Goal: Use online tool/utility: Utilize a website feature to perform a specific function

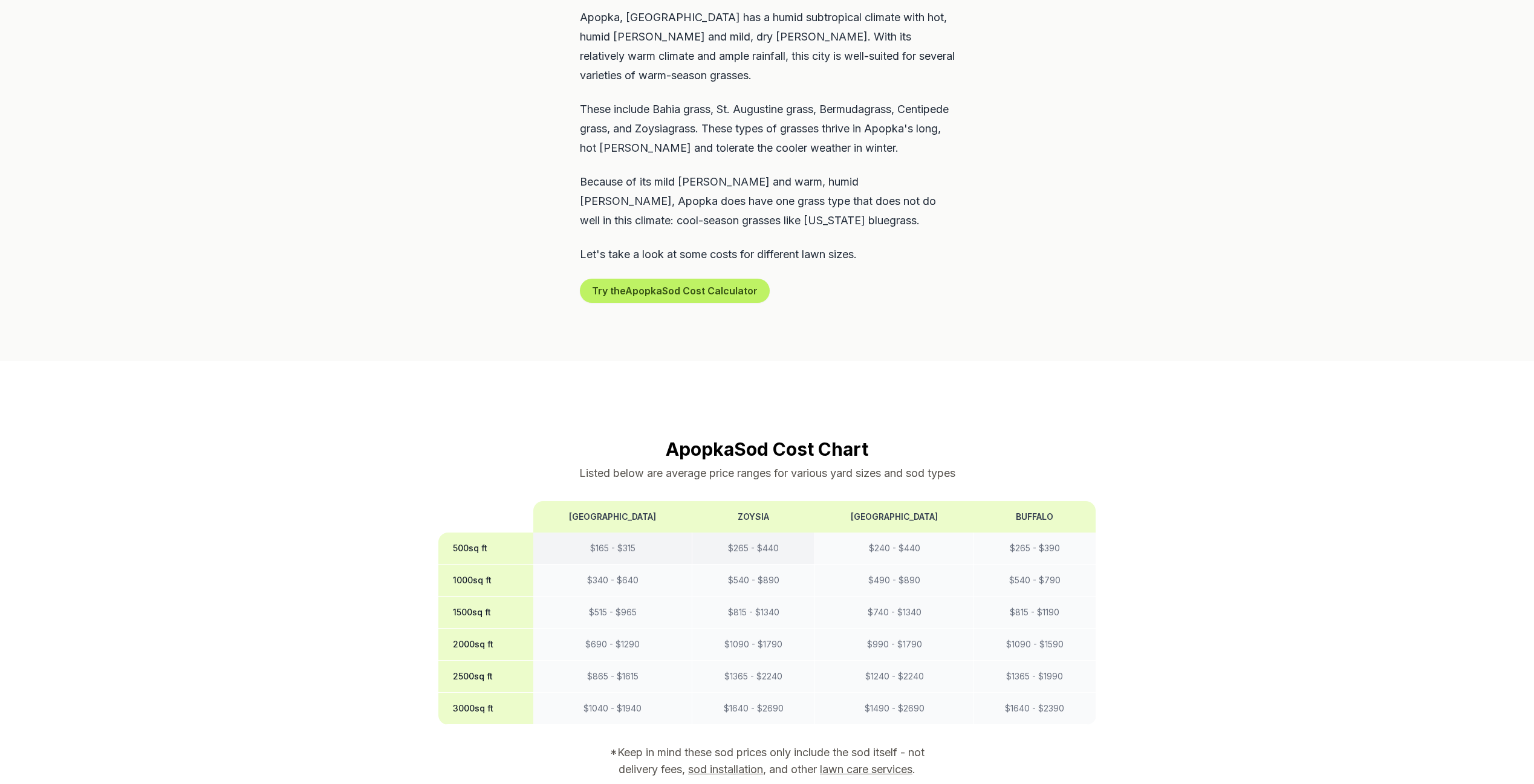
scroll to position [775, 0]
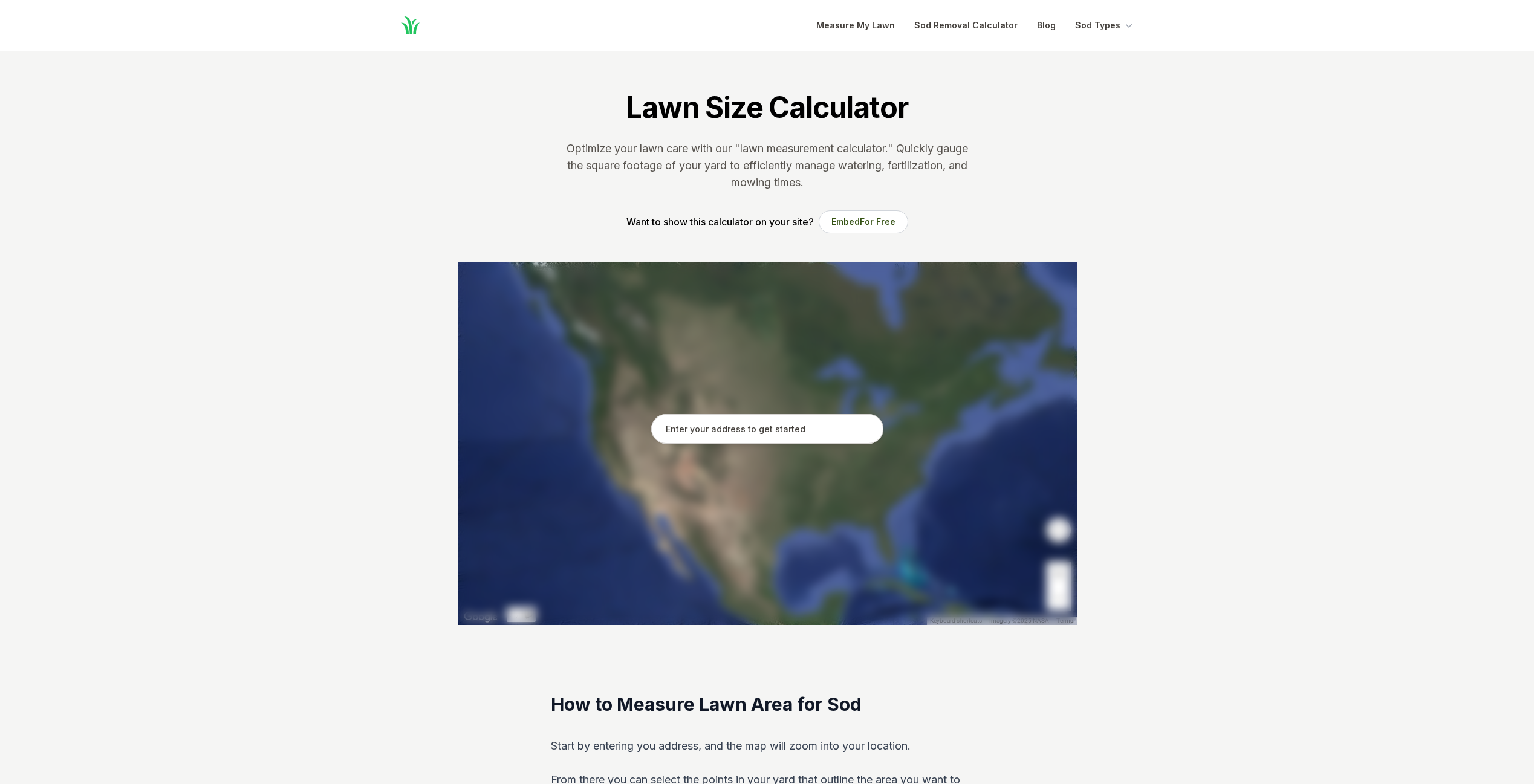
click at [777, 428] on input "text" at bounding box center [767, 429] width 232 height 30
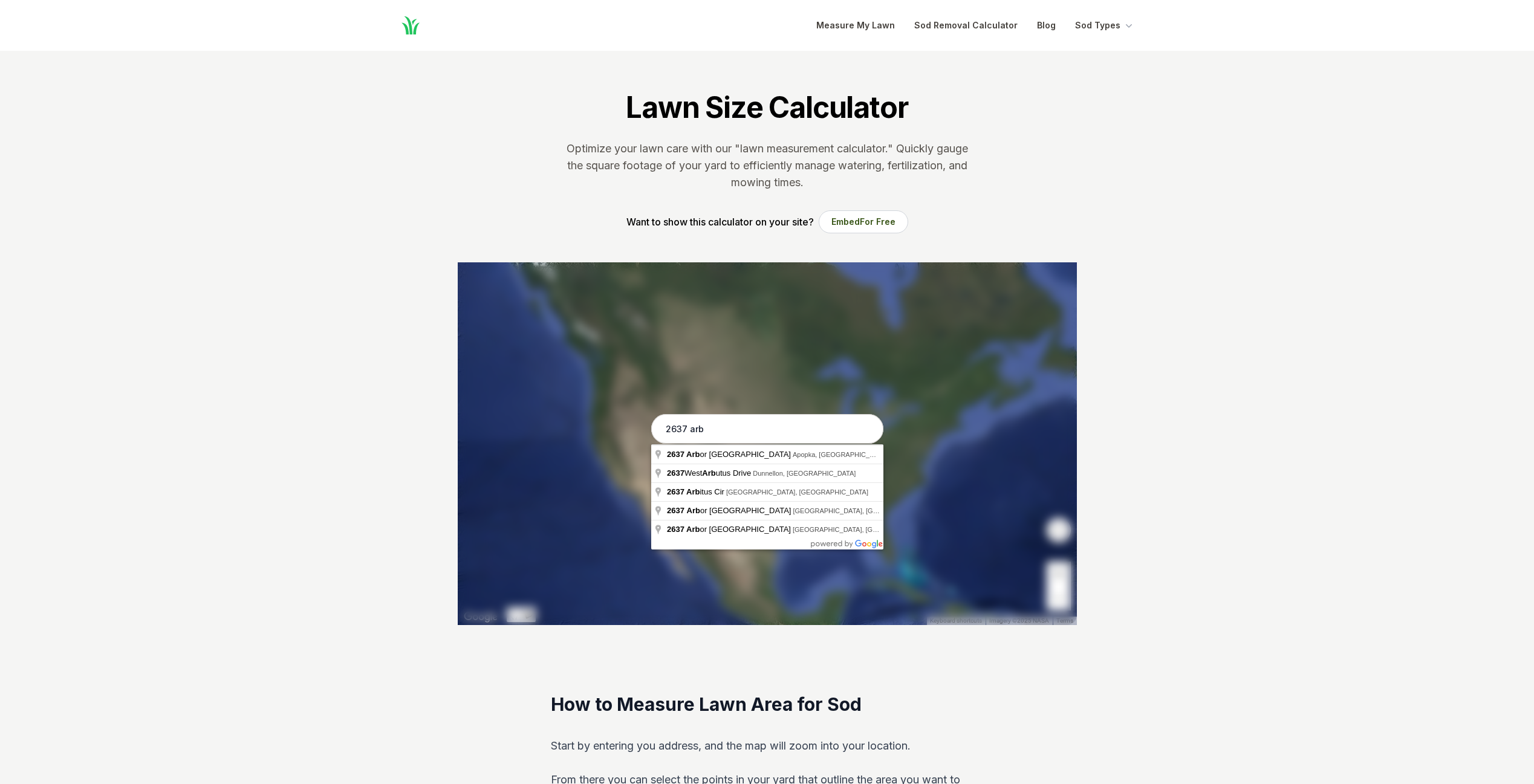
type input "[STREET_ADDRESS]"
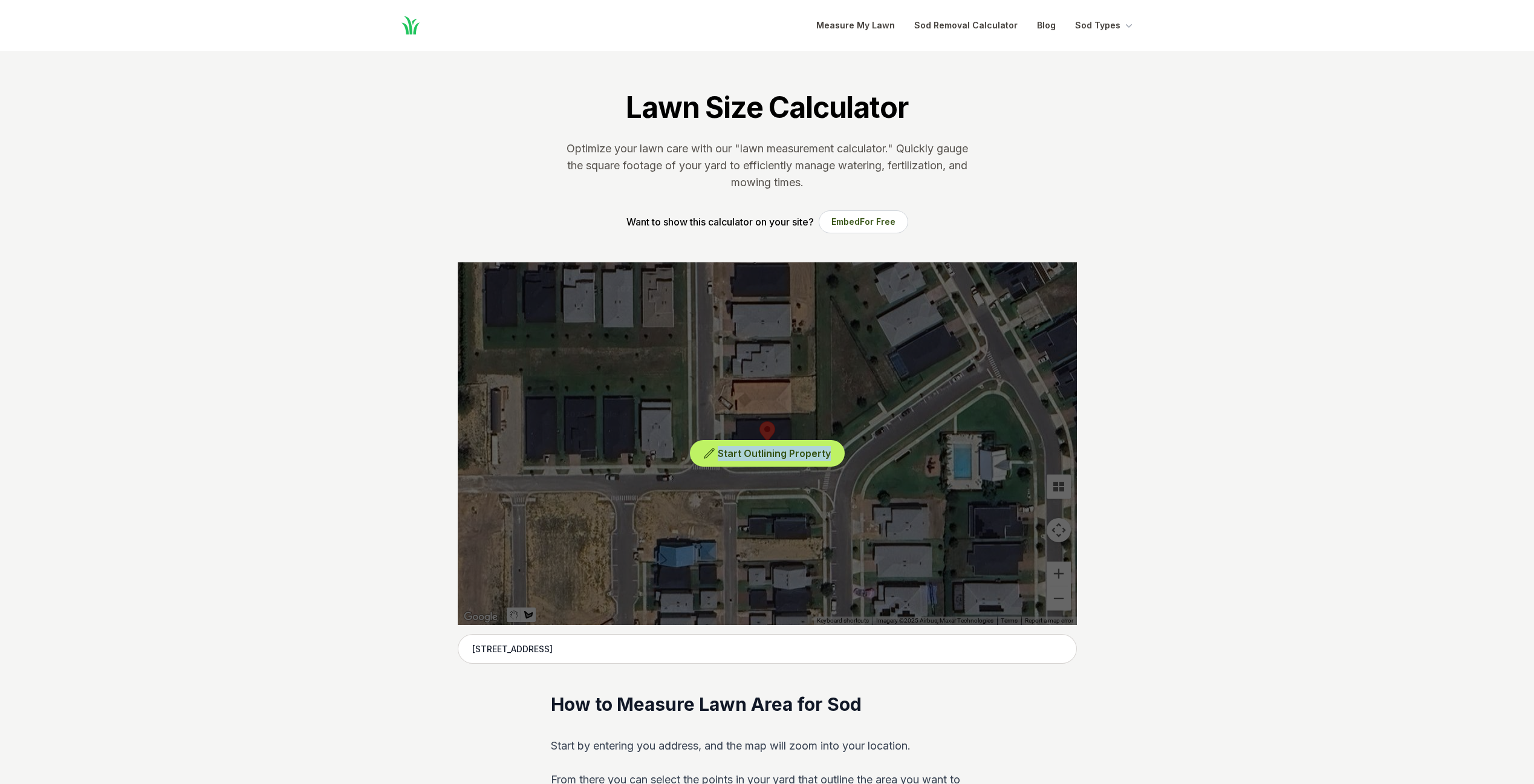
drag, startPoint x: 779, startPoint y: 401, endPoint x: 825, endPoint y: 473, distance: 85.4
click at [825, 473] on div "Start Outlining Property" at bounding box center [767, 444] width 619 height 363
click at [749, 456] on span "Start Outlining Property" at bounding box center [774, 454] width 113 height 12
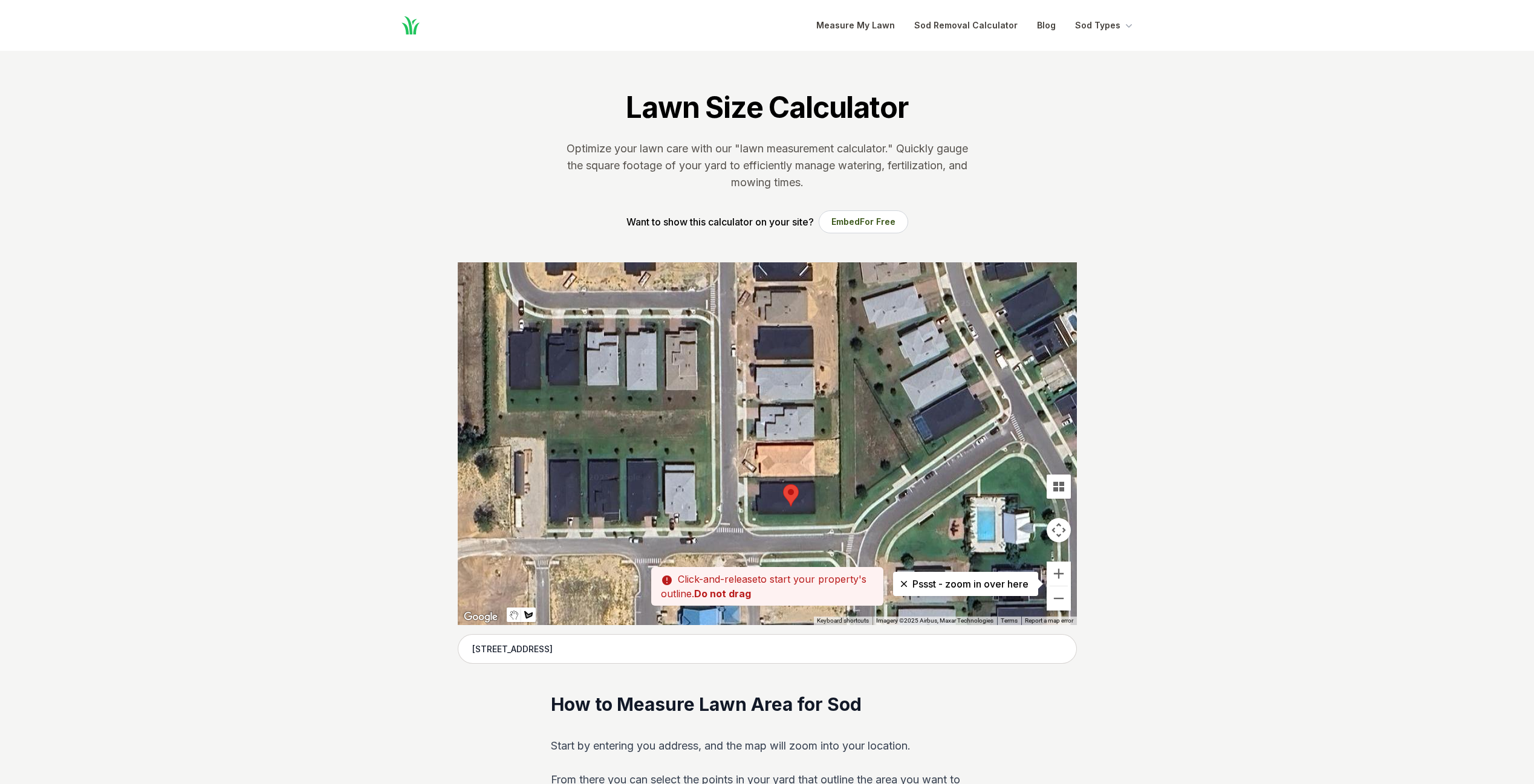
drag, startPoint x: 728, startPoint y: 379, endPoint x: 753, endPoint y: 449, distance: 74.3
click at [753, 449] on div at bounding box center [767, 444] width 619 height 363
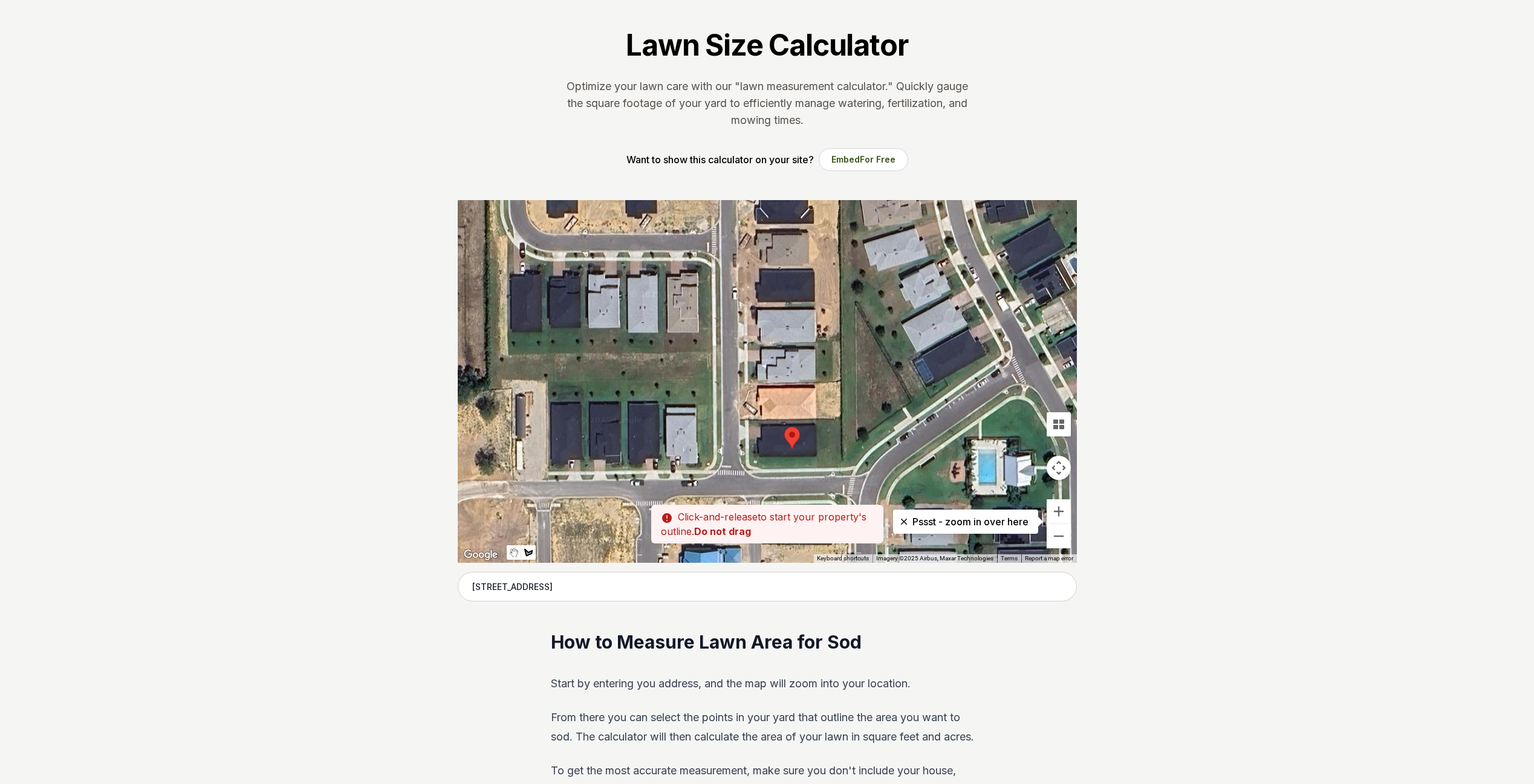
scroll to position [67, 0]
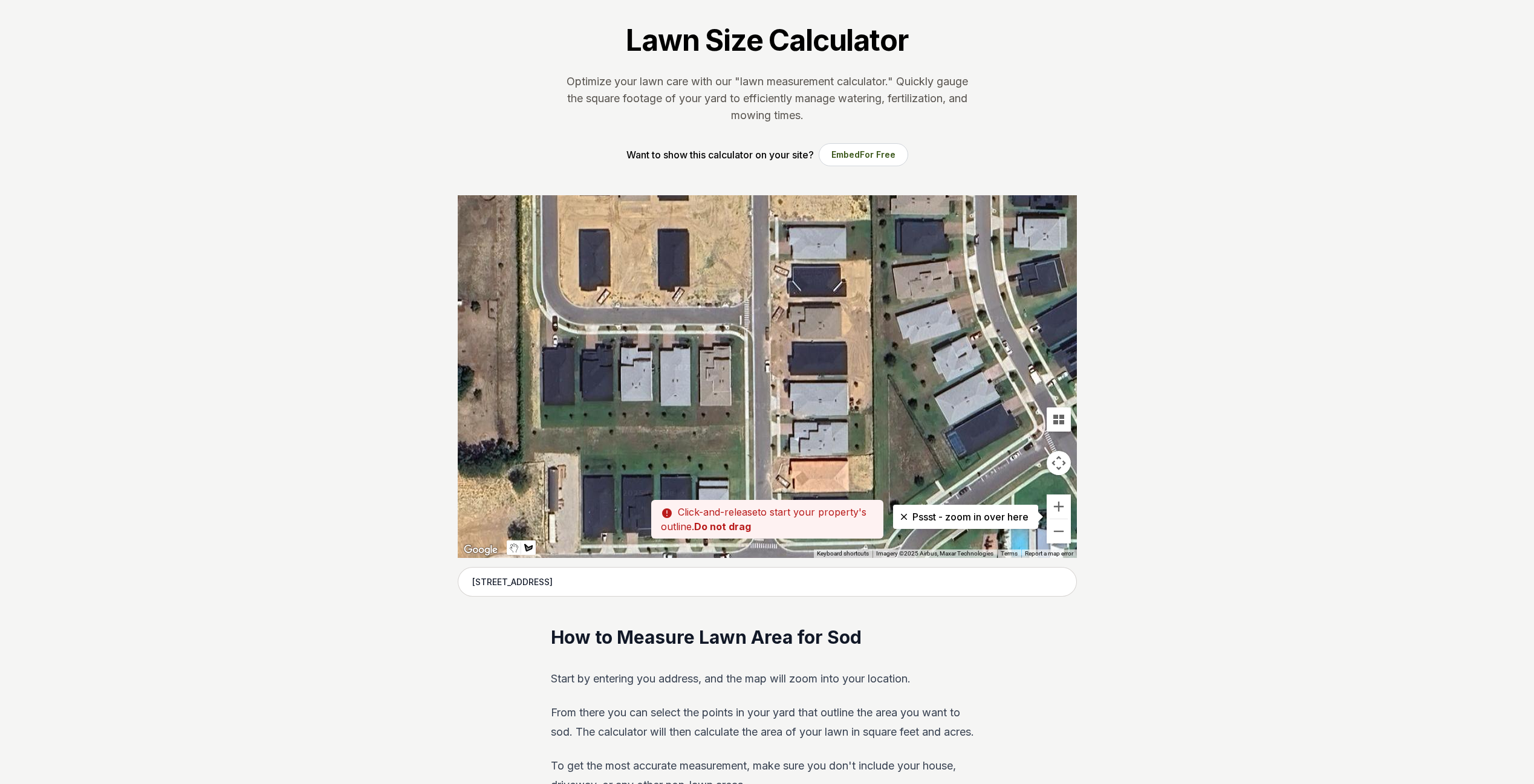
drag, startPoint x: 679, startPoint y: 368, endPoint x: 712, endPoint y: 448, distance: 86.5
click at [712, 448] on div at bounding box center [767, 377] width 619 height 363
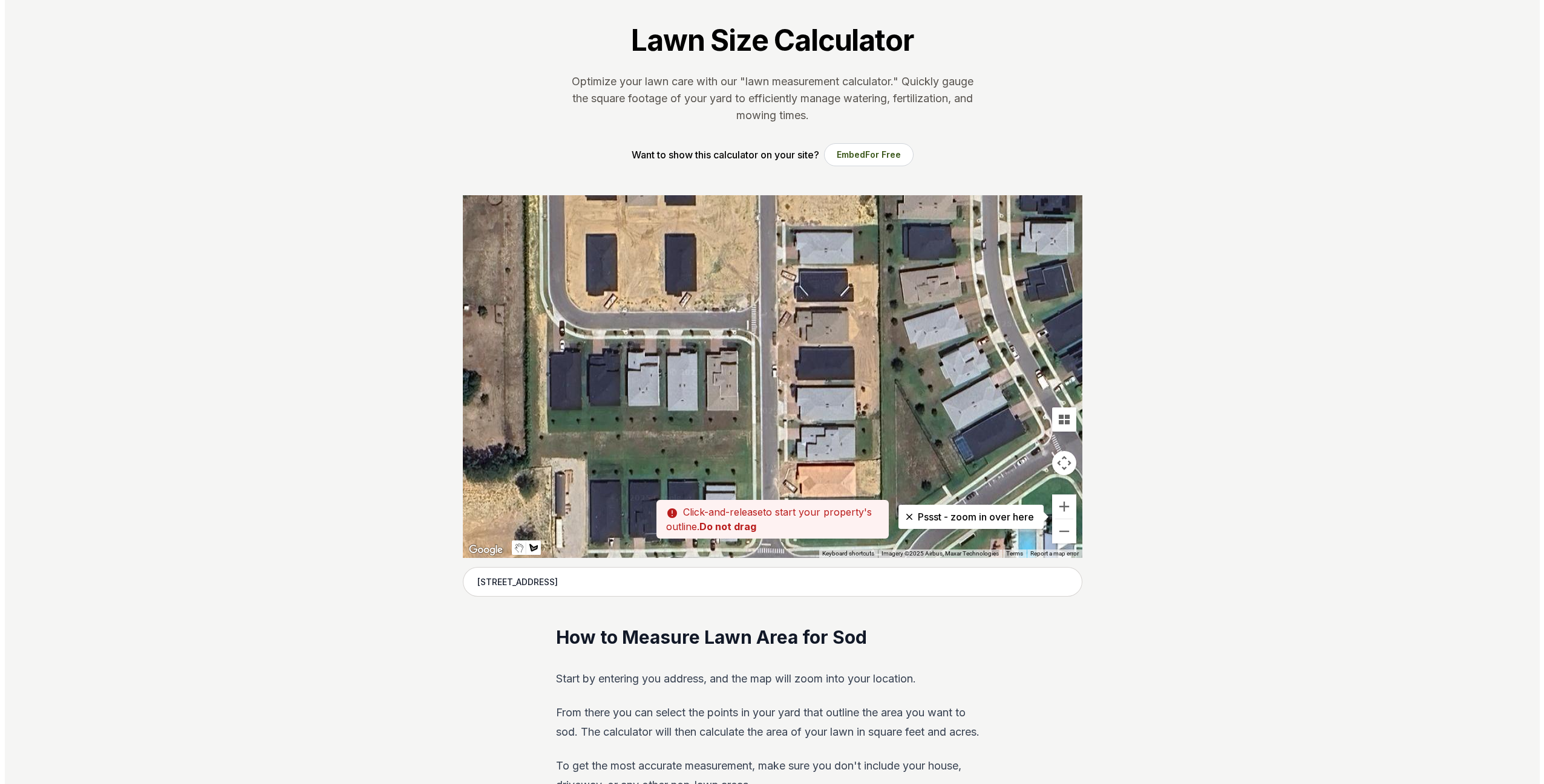
scroll to position [164, 0]
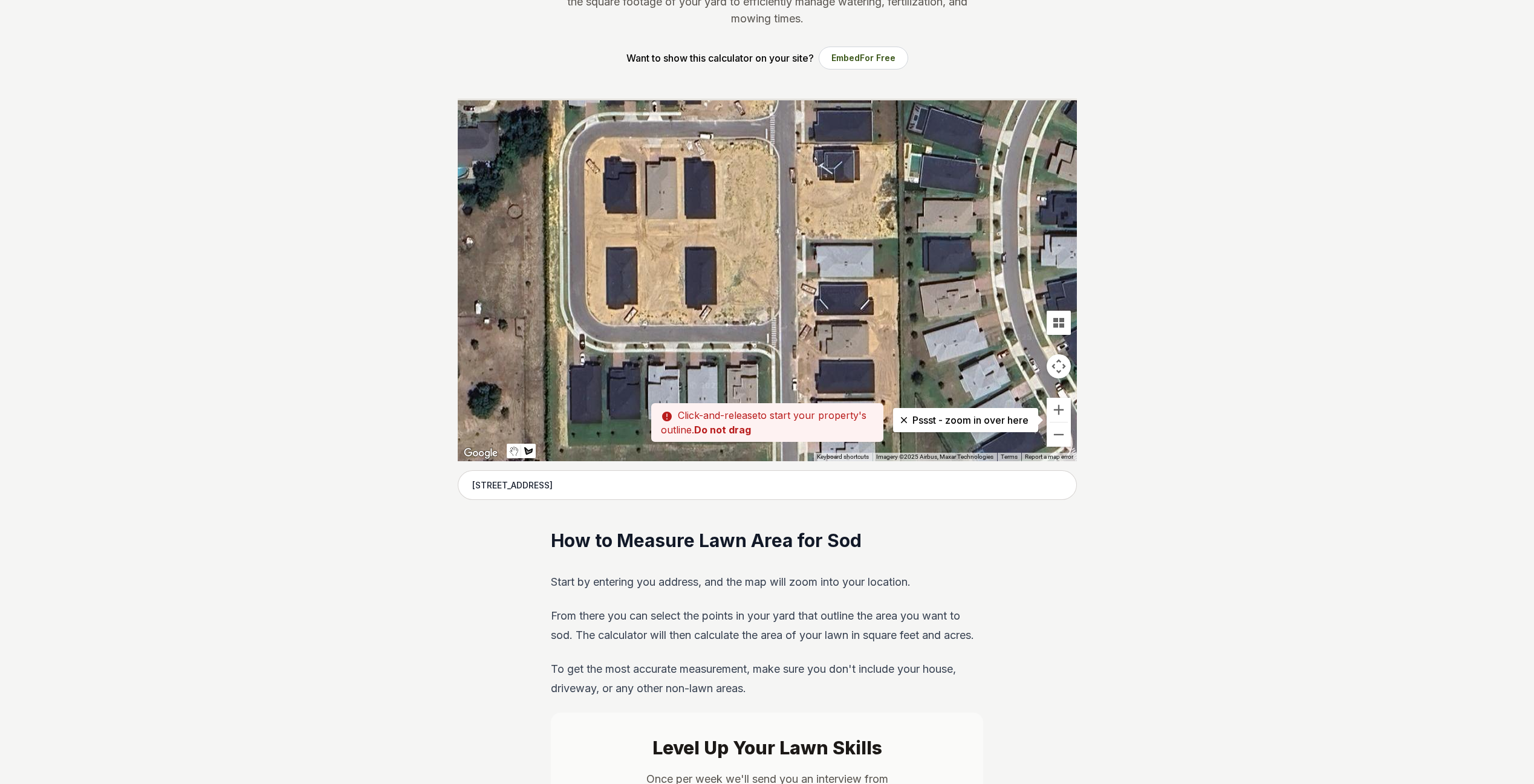
drag, startPoint x: 708, startPoint y: 221, endPoint x: 739, endPoint y: 360, distance: 142.4
click at [739, 360] on div at bounding box center [767, 280] width 619 height 363
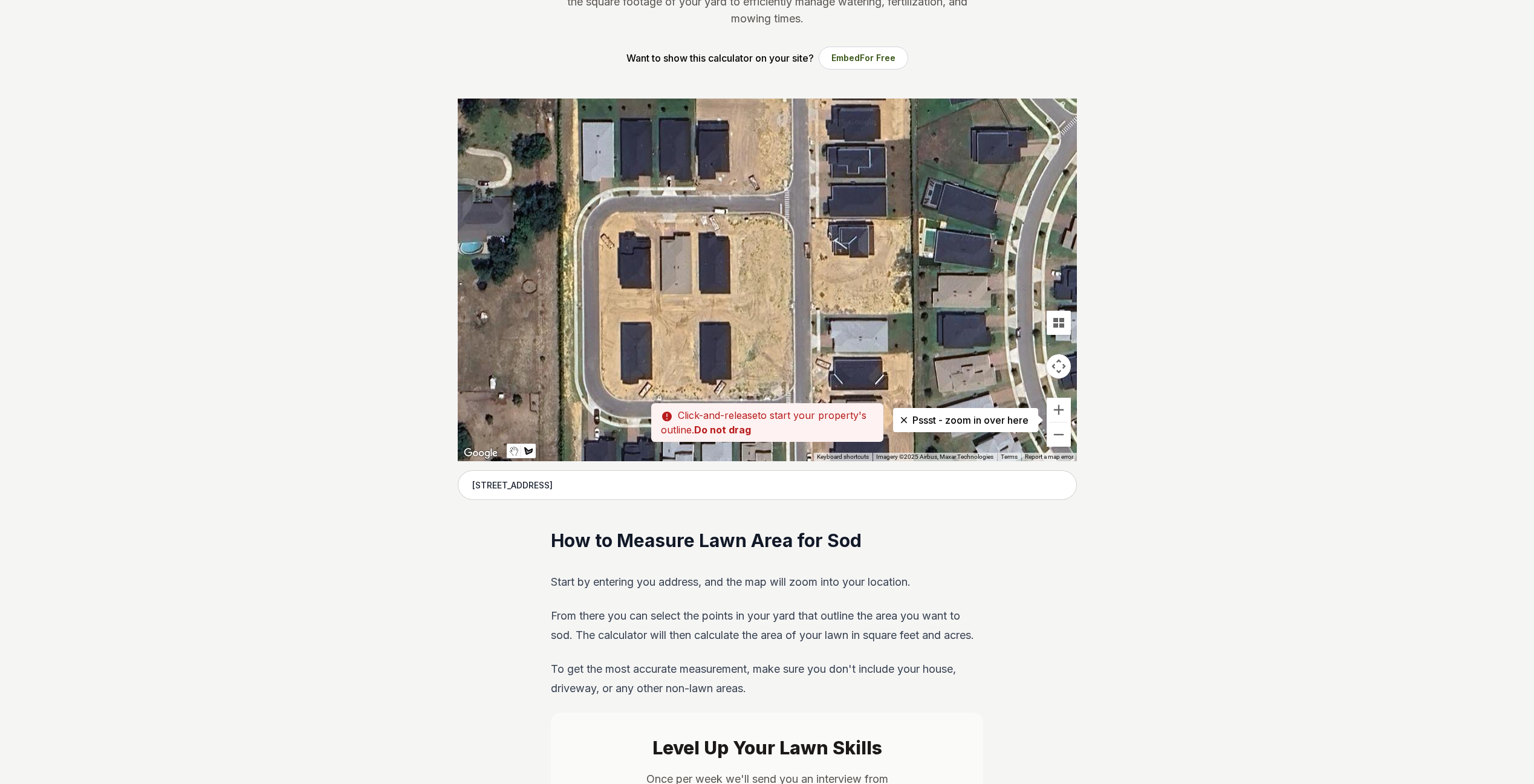
drag, startPoint x: 686, startPoint y: 201, endPoint x: 732, endPoint y: 364, distance: 169.4
click at [732, 364] on div at bounding box center [767, 280] width 619 height 363
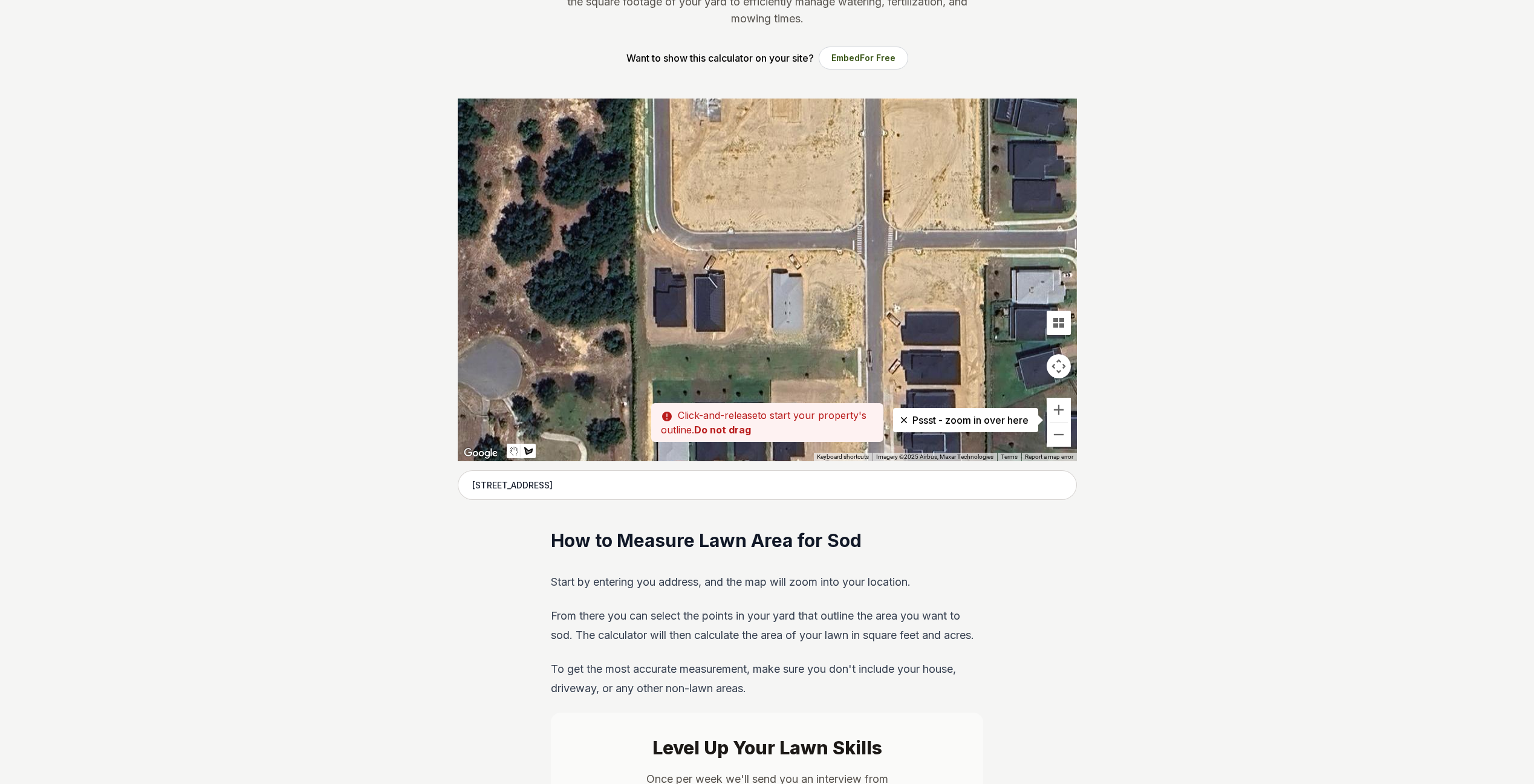
drag, startPoint x: 770, startPoint y: 294, endPoint x: 747, endPoint y: 249, distance: 50.5
click at [747, 249] on div at bounding box center [767, 280] width 619 height 363
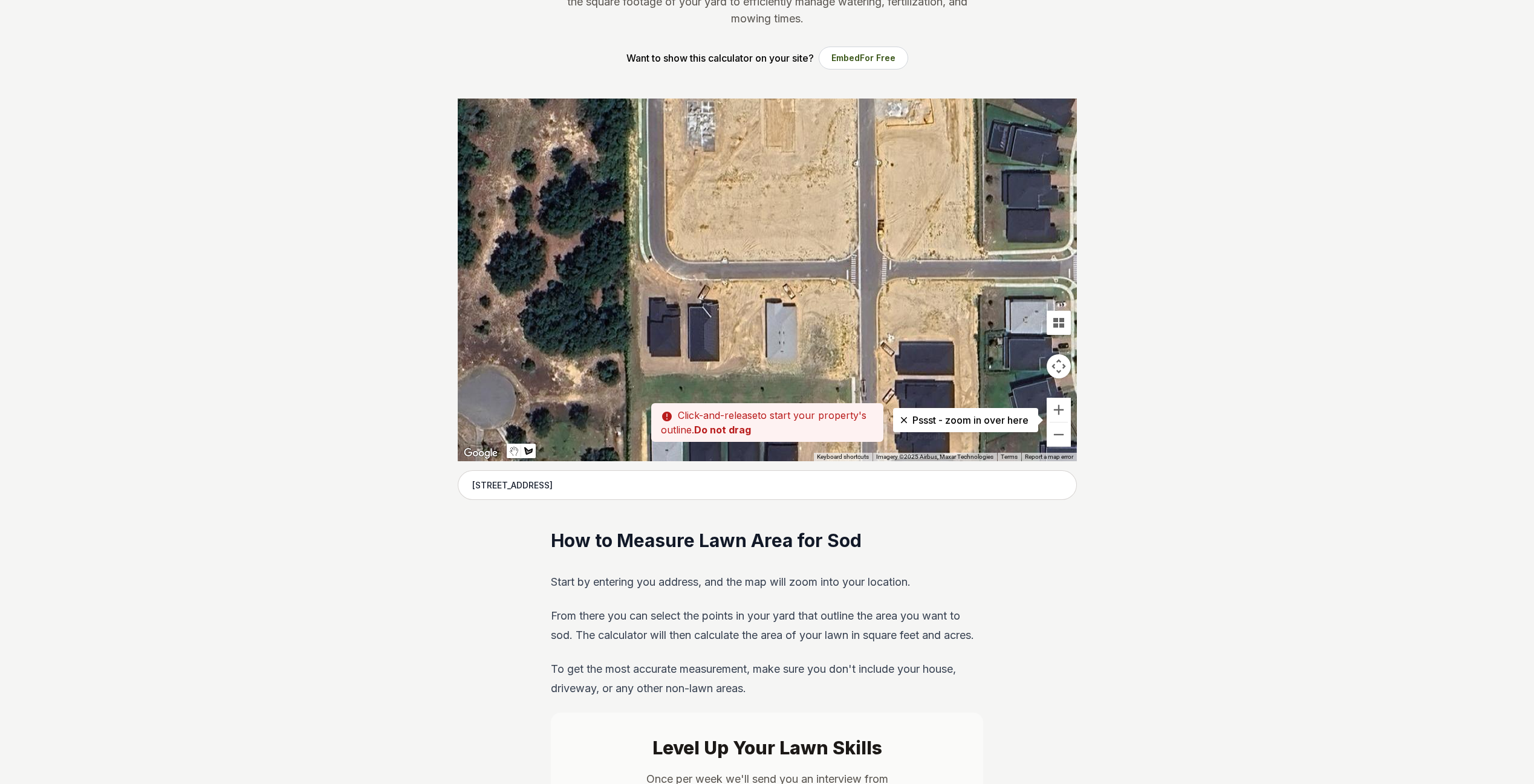
drag, startPoint x: 681, startPoint y: 251, endPoint x: 679, endPoint y: 280, distance: 29.1
click at [679, 280] on div at bounding box center [767, 280] width 619 height 363
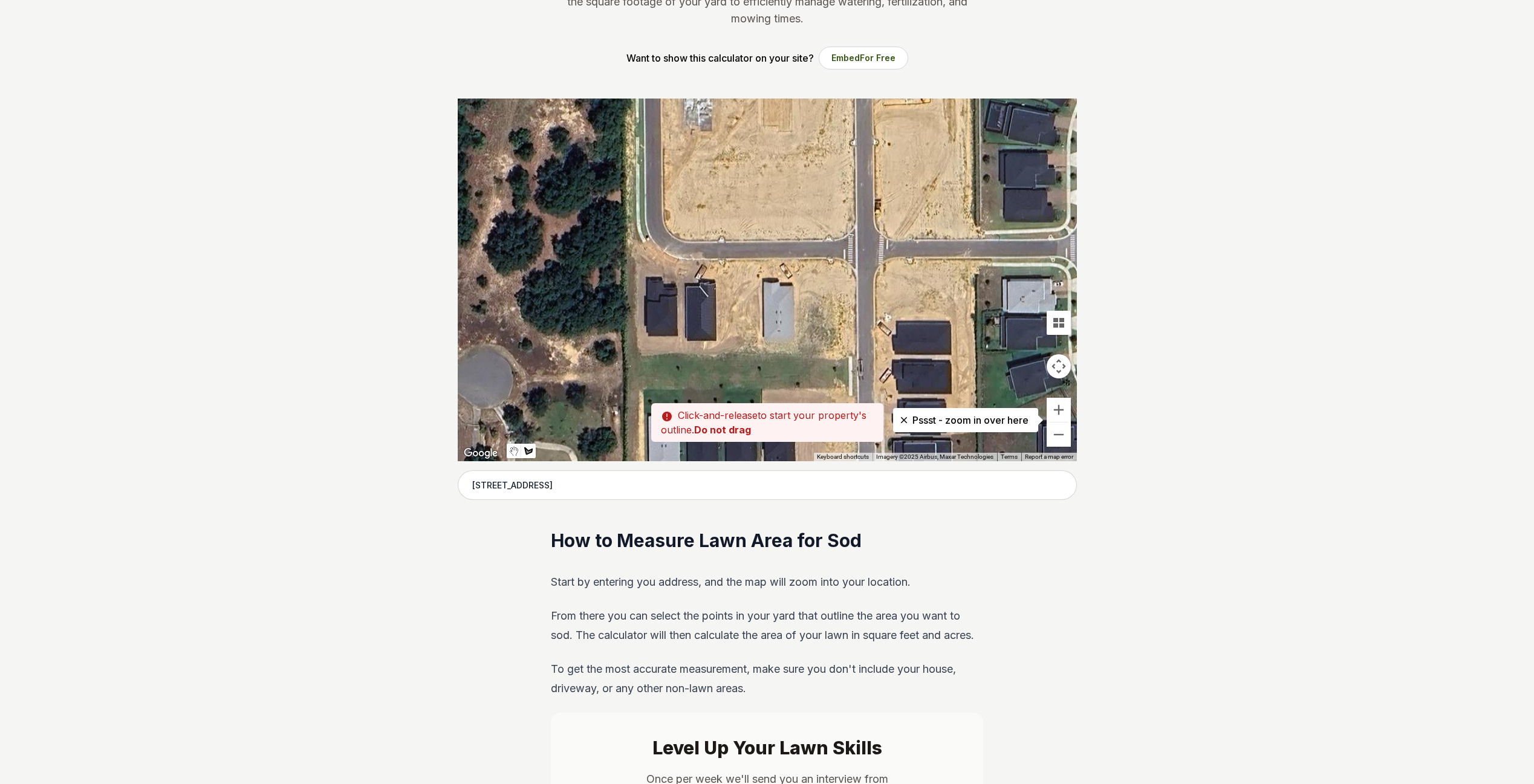
drag, startPoint x: 679, startPoint y: 280, endPoint x: 679, endPoint y: 255, distance: 25.0
click at [679, 255] on div at bounding box center [767, 280] width 619 height 363
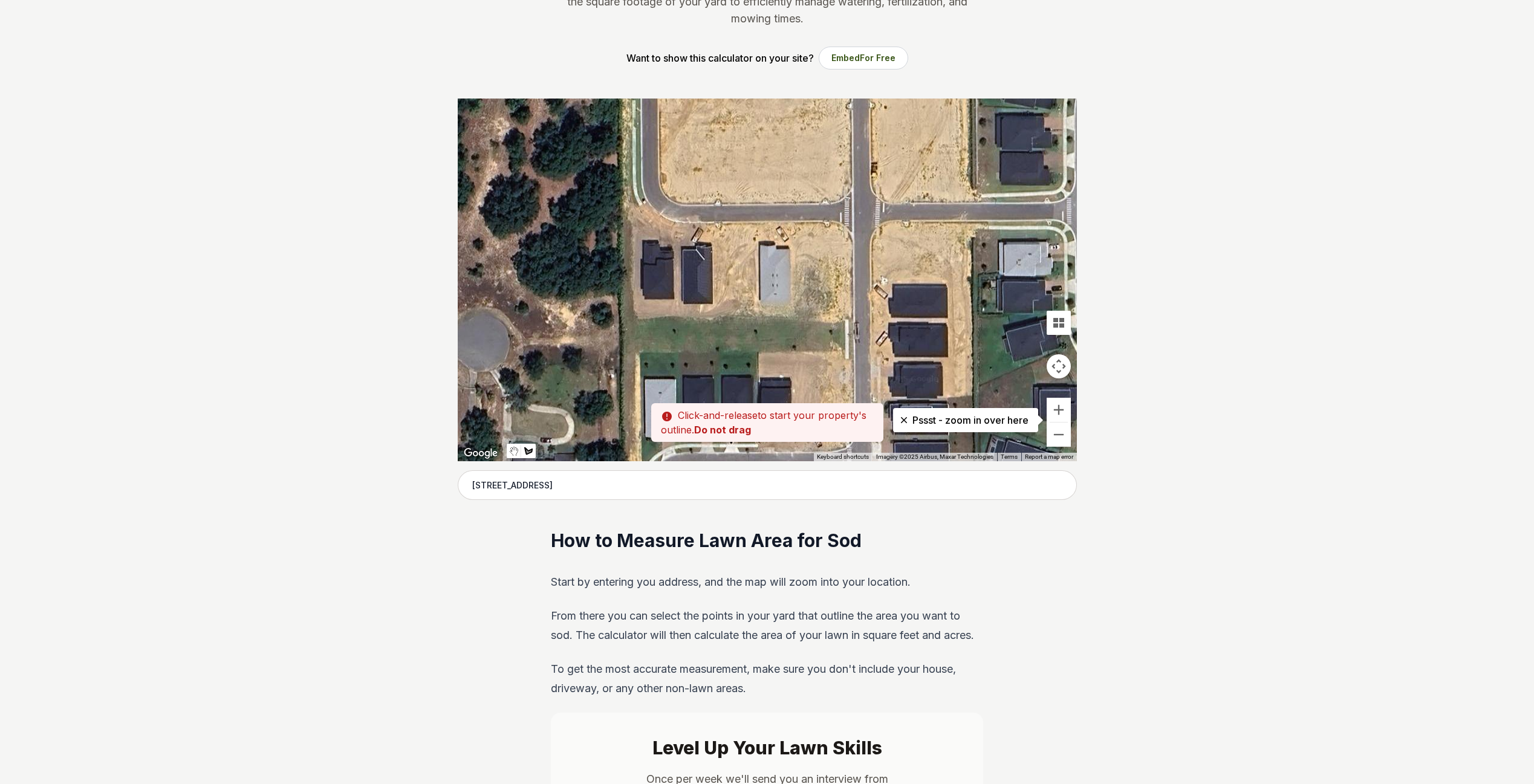
drag, startPoint x: 679, startPoint y: 255, endPoint x: 678, endPoint y: 235, distance: 20.0
click at [678, 235] on div at bounding box center [767, 280] width 619 height 363
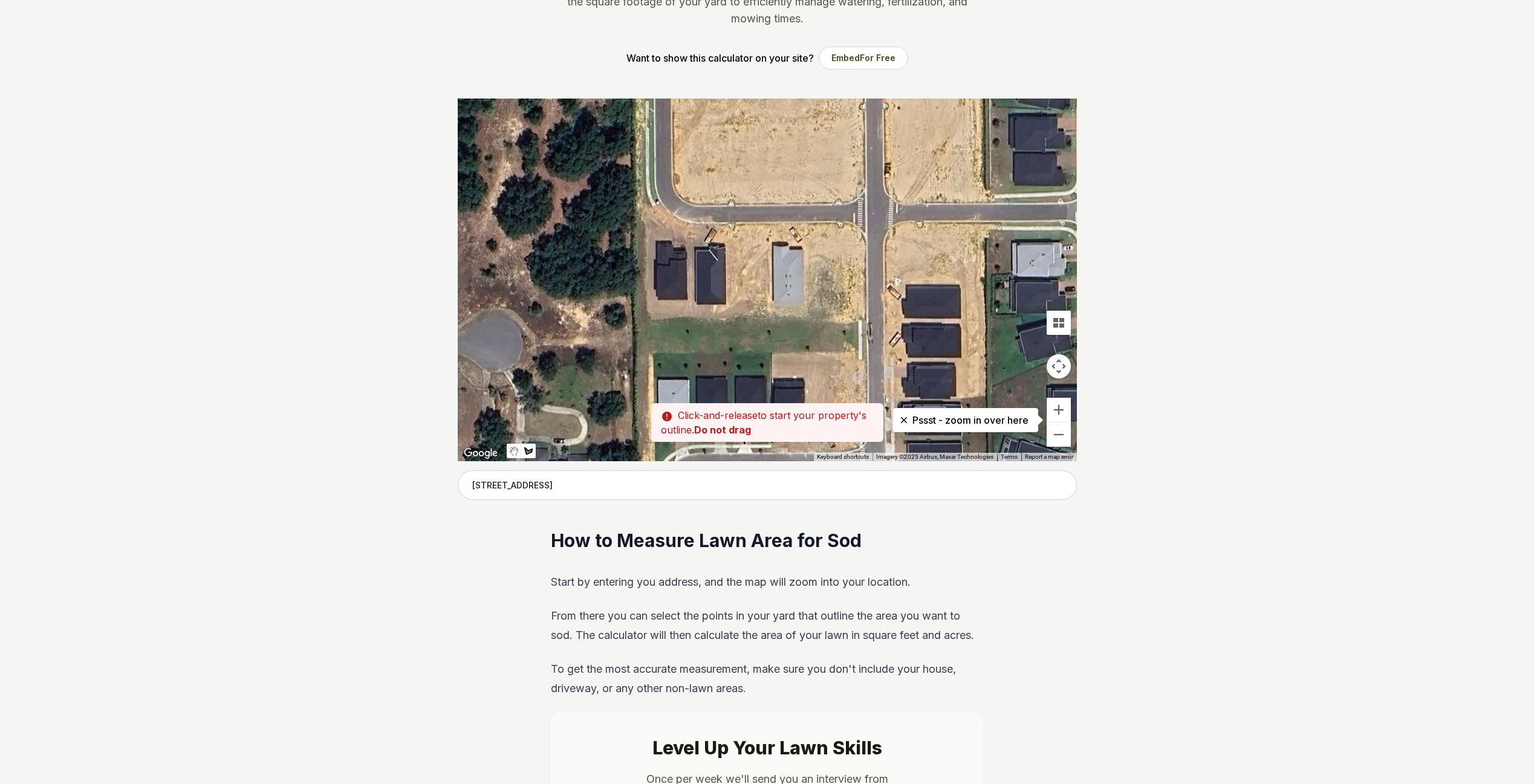
drag, startPoint x: 673, startPoint y: 227, endPoint x: 688, endPoint y: 229, distance: 15.1
click at [688, 229] on div at bounding box center [767, 280] width 619 height 363
click at [687, 229] on div at bounding box center [767, 280] width 619 height 363
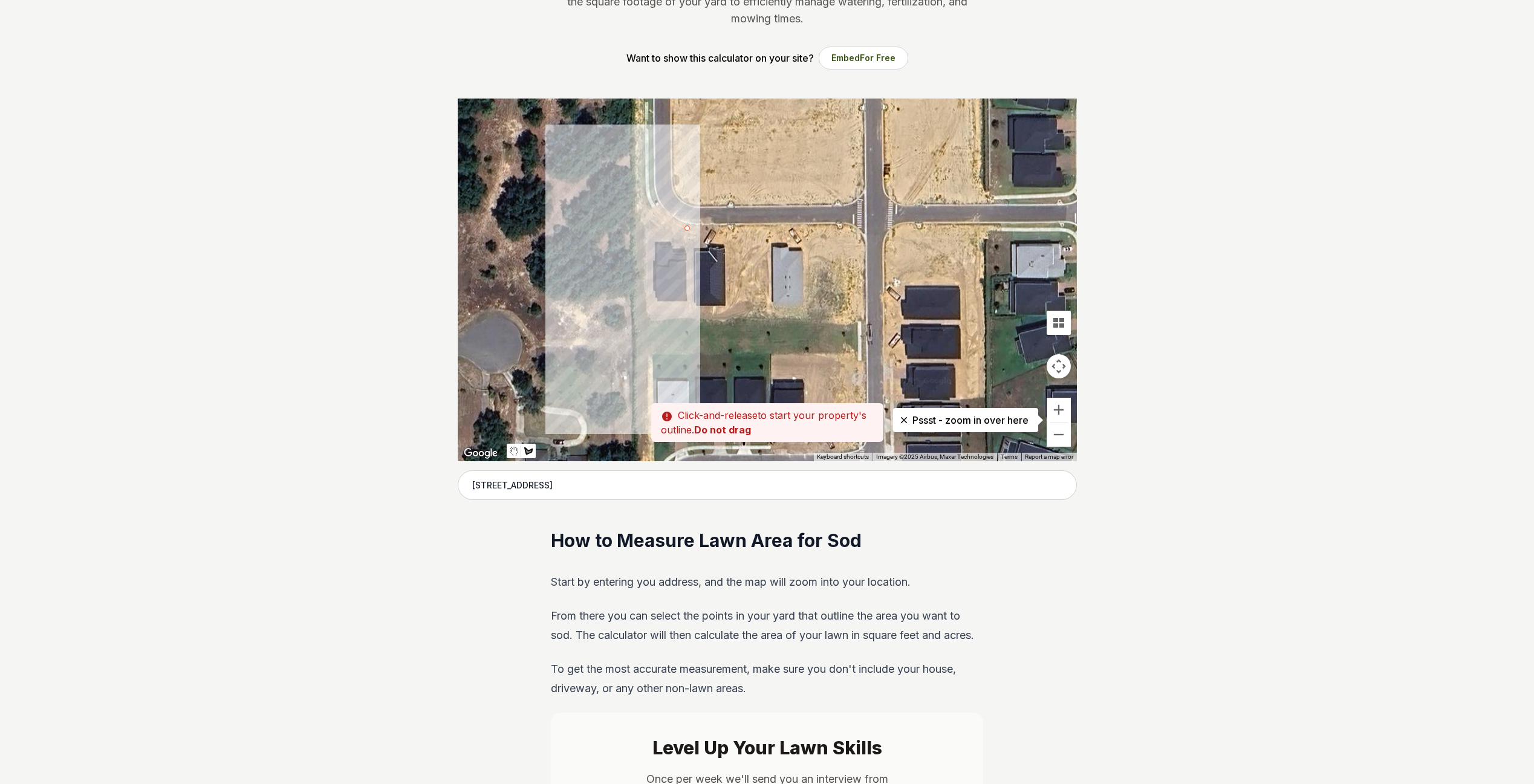
click at [688, 319] on div at bounding box center [767, 280] width 619 height 363
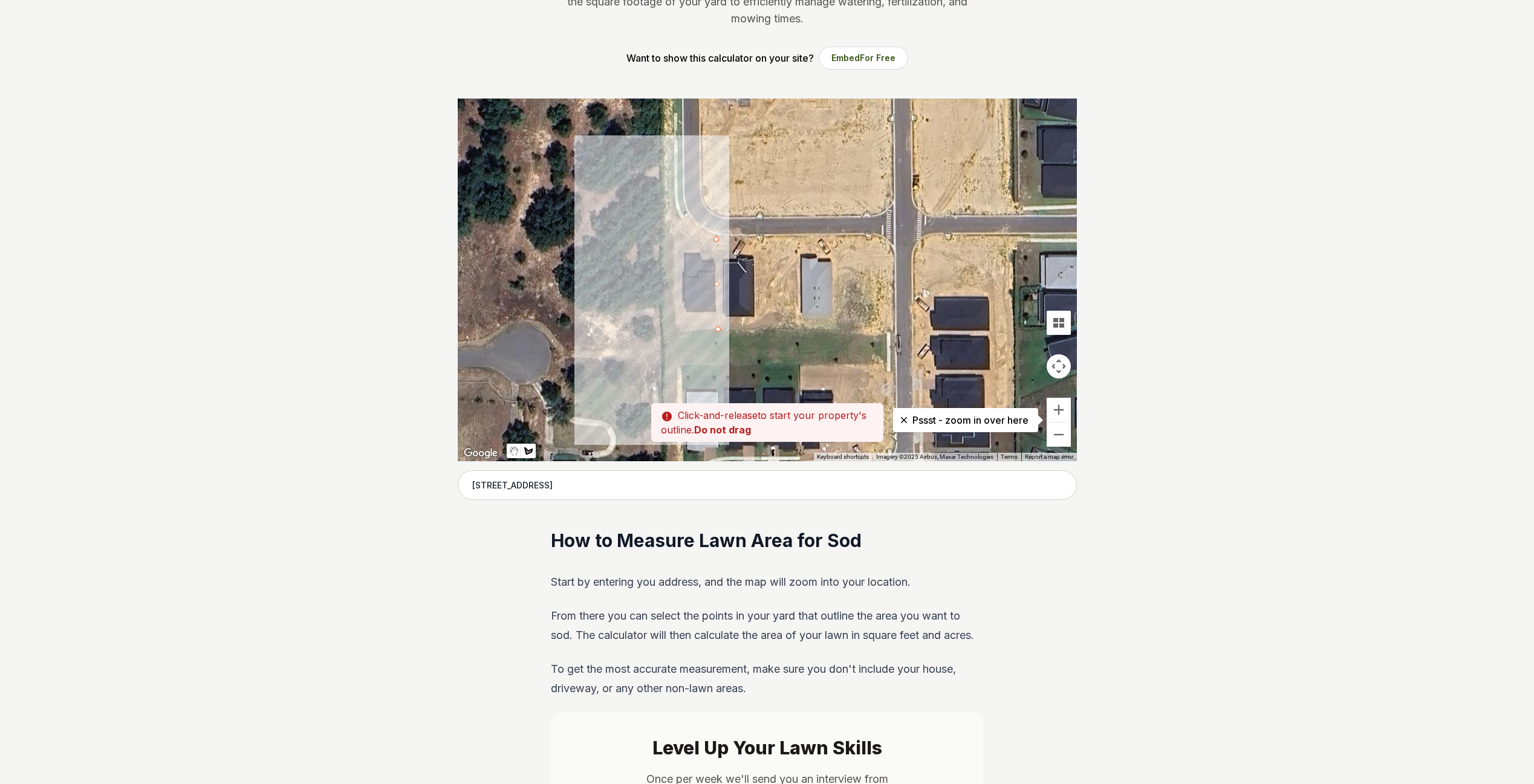
drag, startPoint x: 690, startPoint y: 316, endPoint x: 711, endPoint y: 330, distance: 25.2
click at [711, 331] on div at bounding box center [767, 280] width 619 height 363
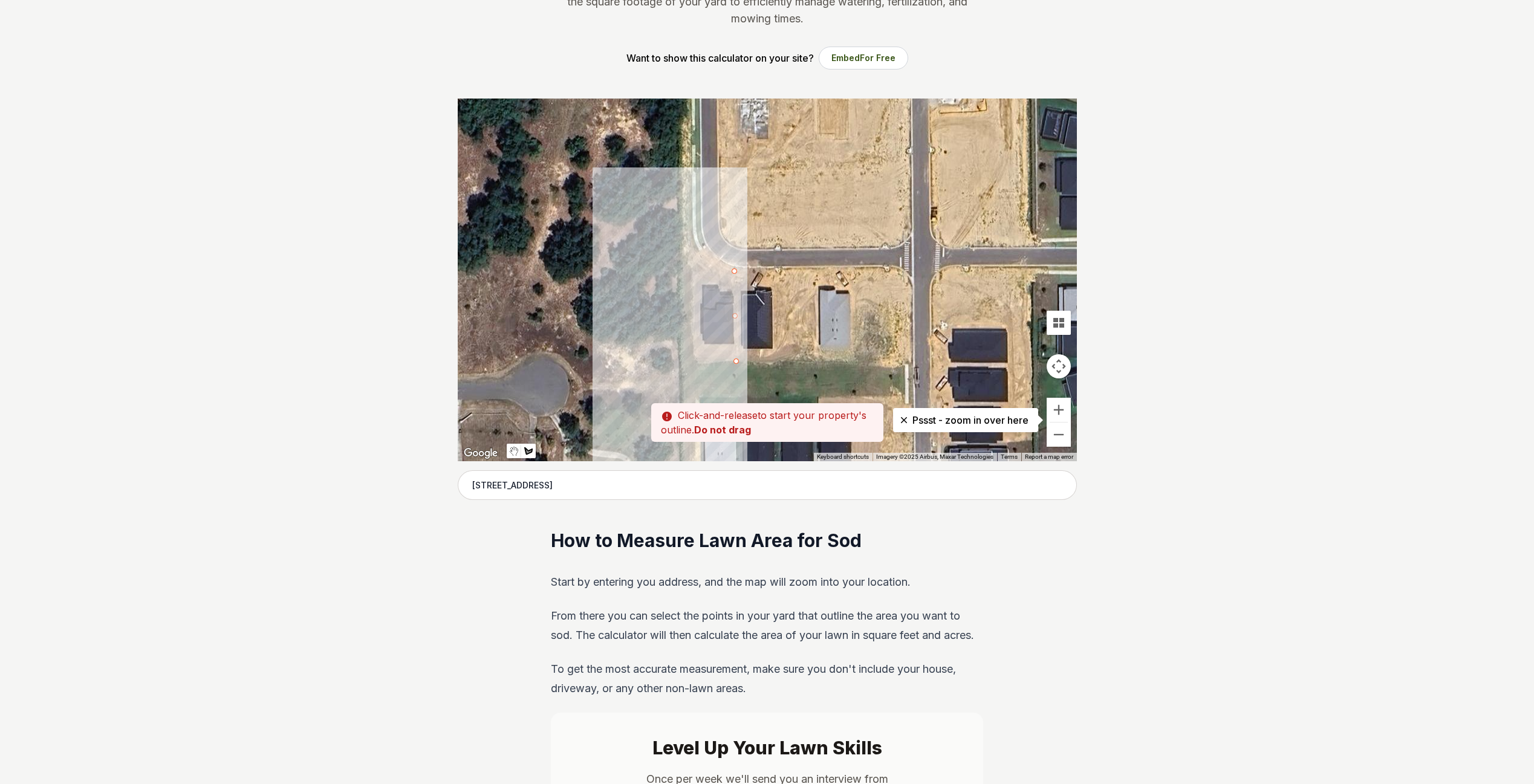
drag, startPoint x: 702, startPoint y: 246, endPoint x: 722, endPoint y: 254, distance: 21.5
click at [722, 254] on div at bounding box center [767, 280] width 619 height 363
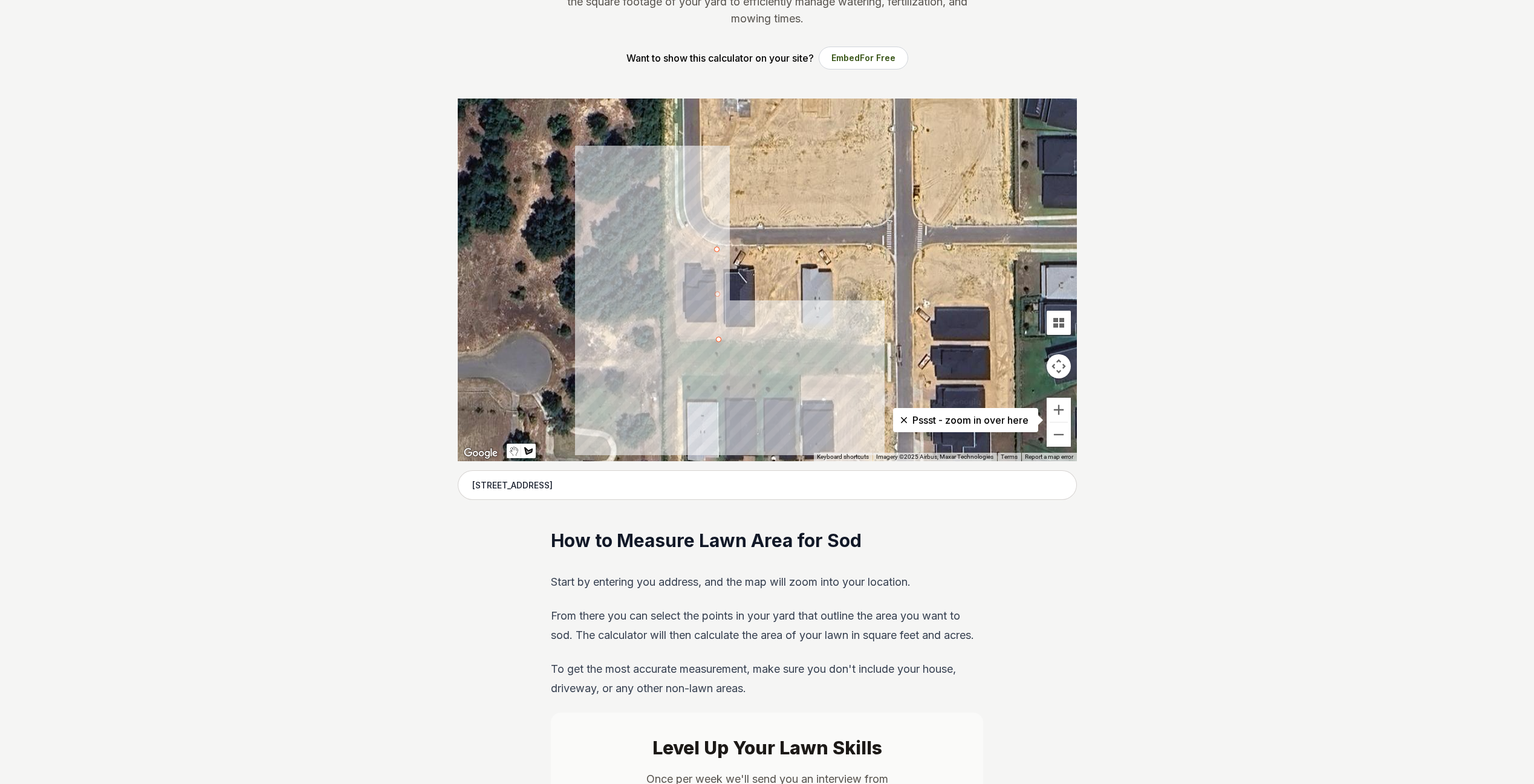
click at [740, 340] on div at bounding box center [767, 280] width 619 height 363
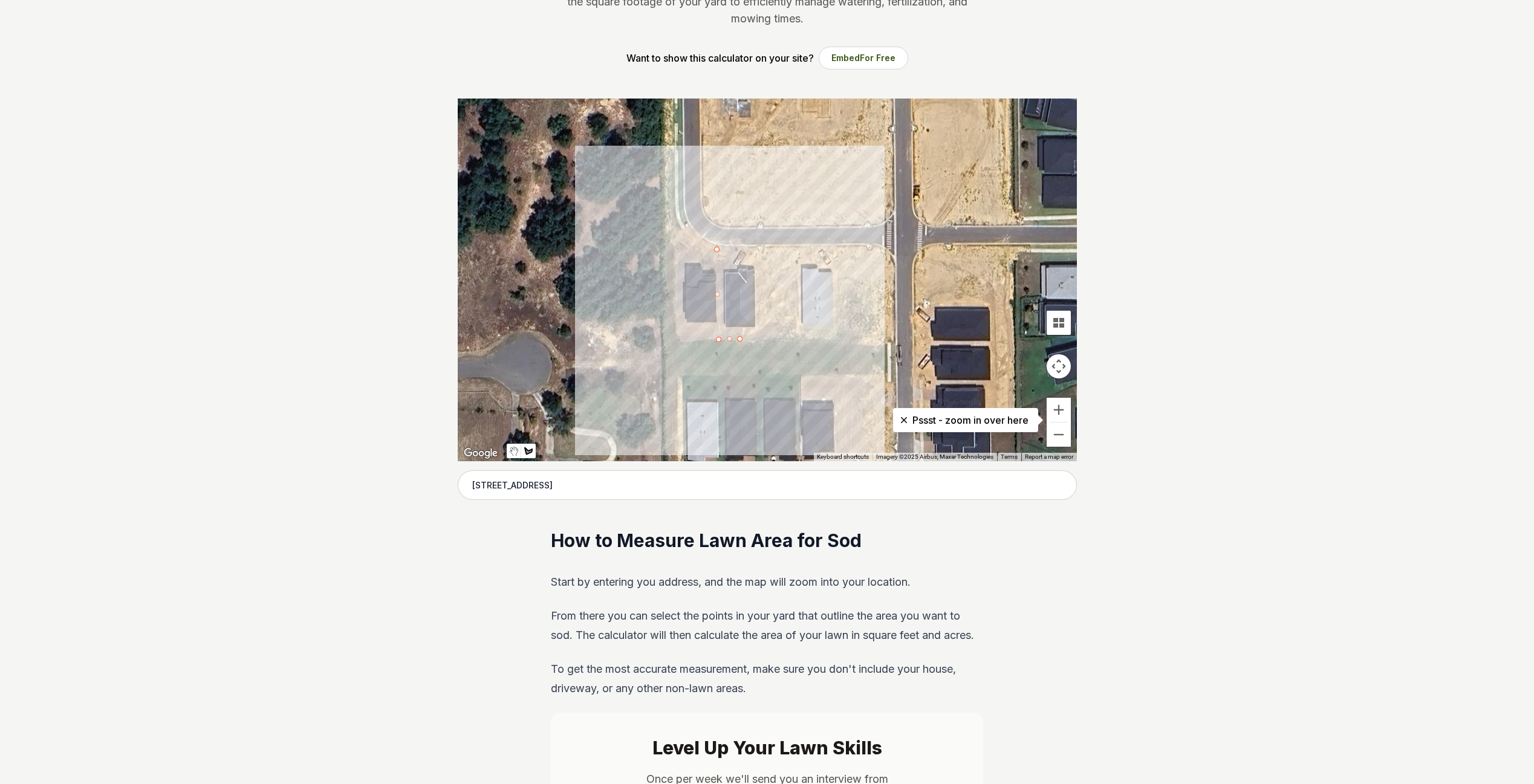
click at [739, 251] on div at bounding box center [767, 280] width 619 height 363
click at [718, 249] on div at bounding box center [767, 280] width 619 height 363
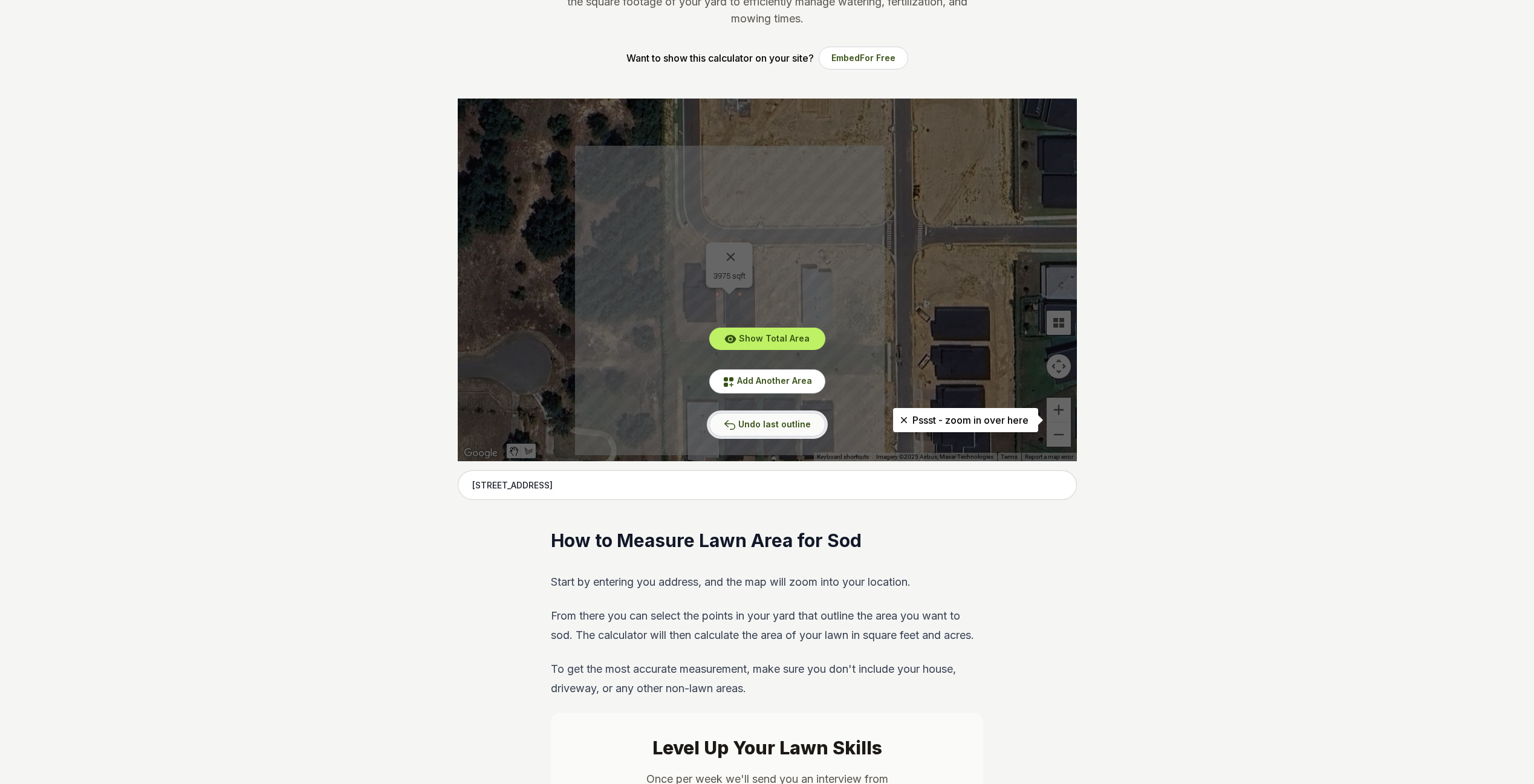
click at [786, 425] on span "Undo last outline" at bounding box center [774, 424] width 72 height 10
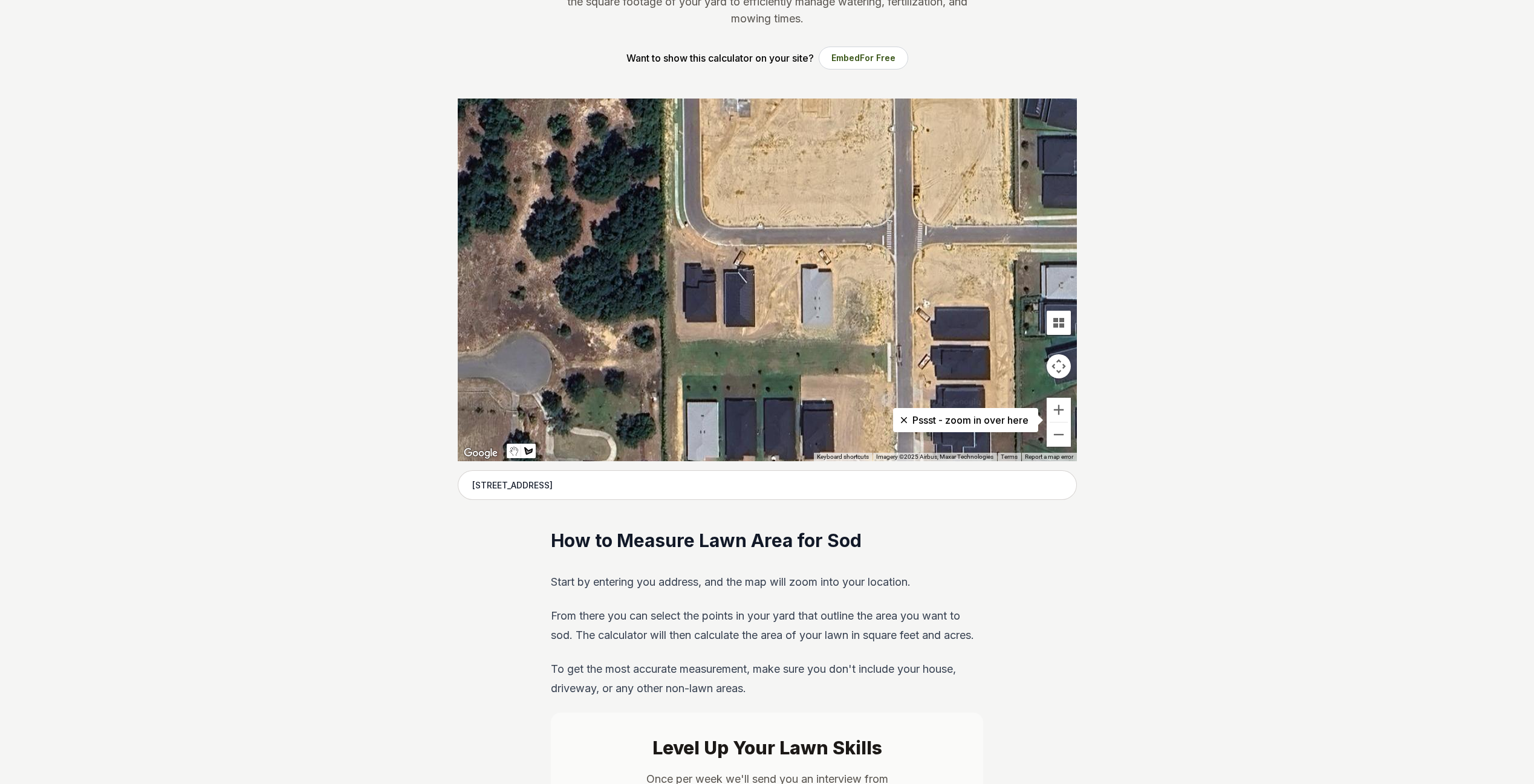
click at [720, 321] on div at bounding box center [767, 280] width 619 height 363
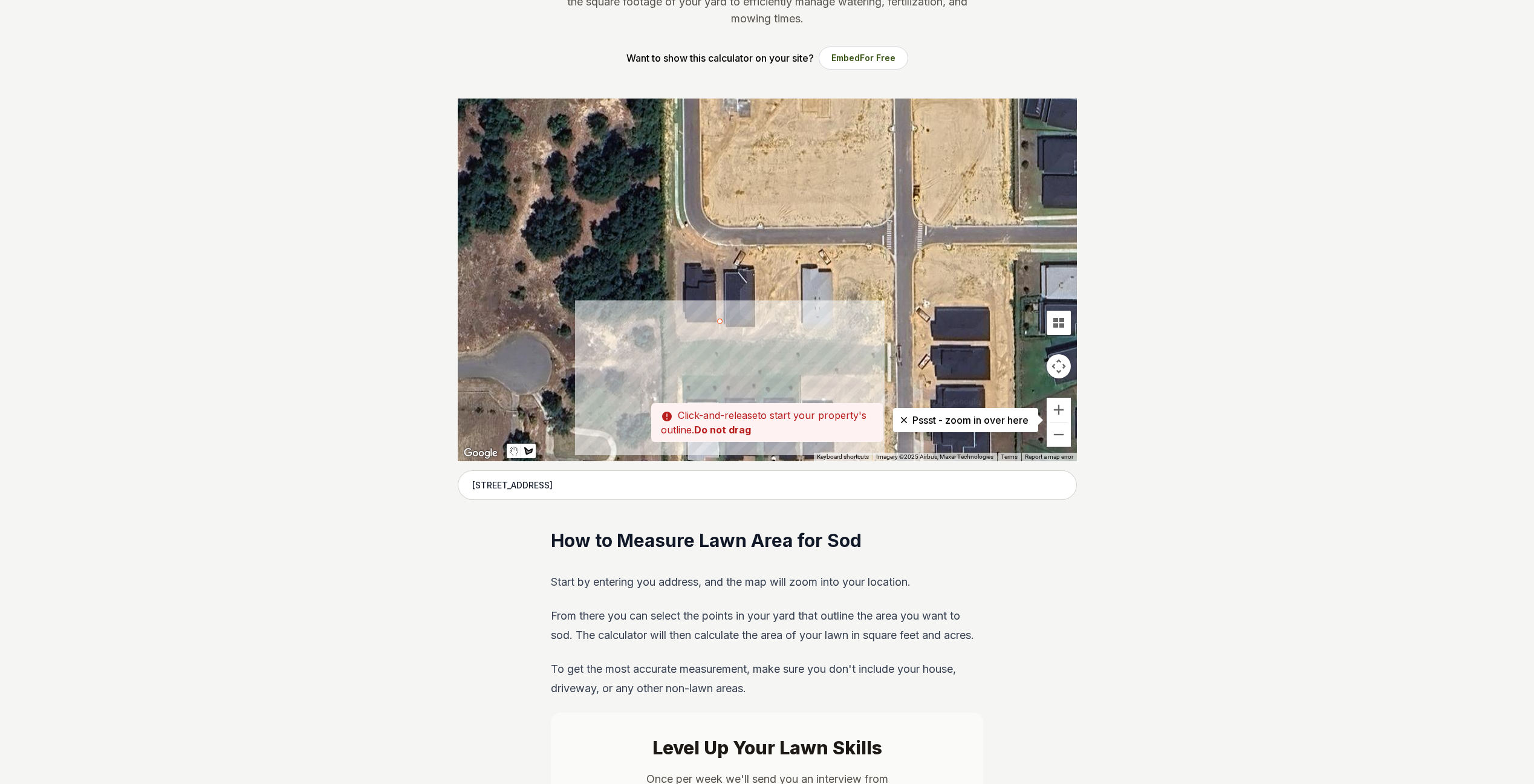
click at [722, 342] on div at bounding box center [767, 280] width 619 height 363
click at [768, 342] on div at bounding box center [767, 280] width 619 height 363
click at [767, 320] on div at bounding box center [767, 280] width 619 height 363
click at [720, 320] on div at bounding box center [767, 280] width 619 height 363
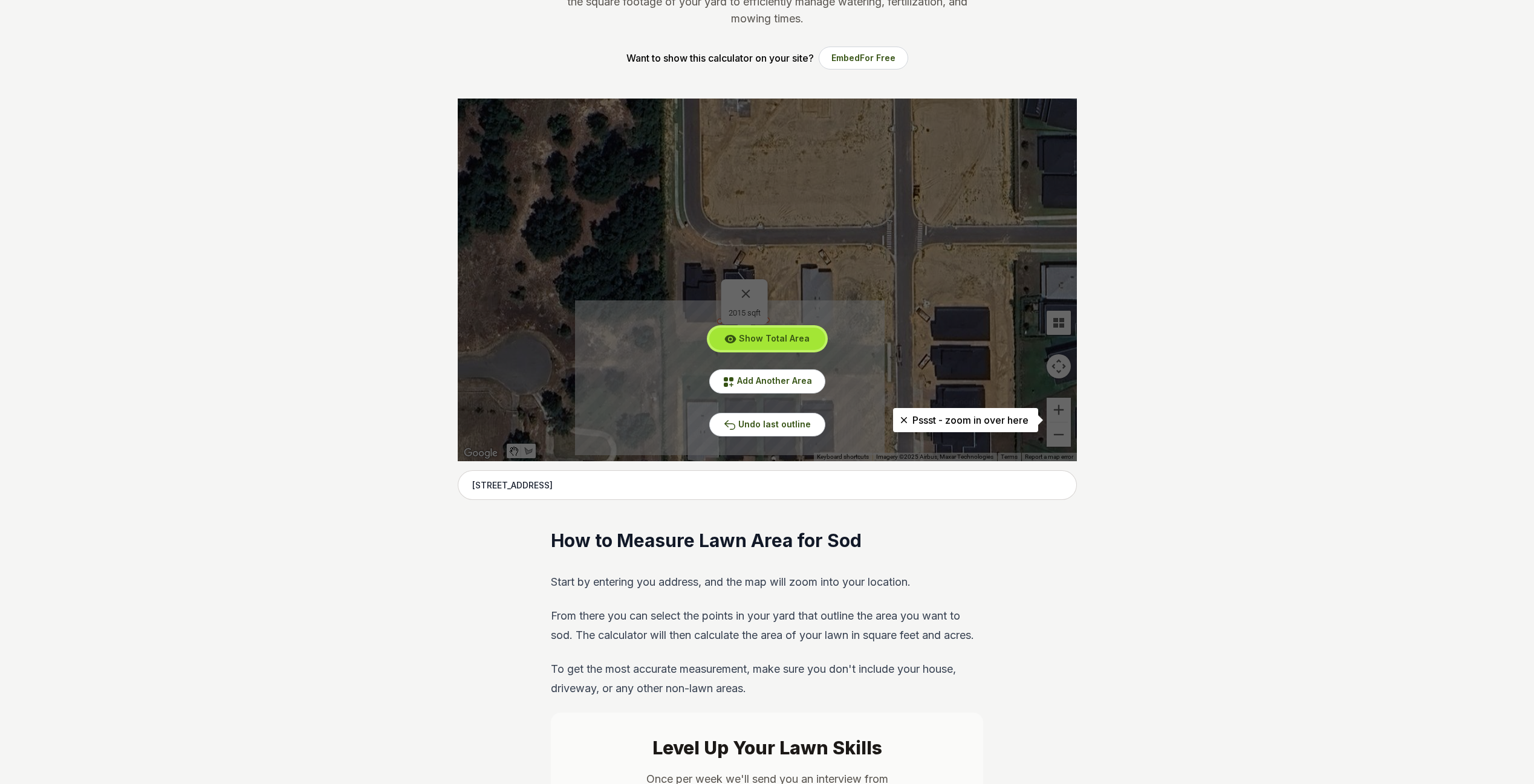
click at [777, 344] on button "Show Total Area" at bounding box center [767, 339] width 116 height 22
